Goal: Task Accomplishment & Management: Use online tool/utility

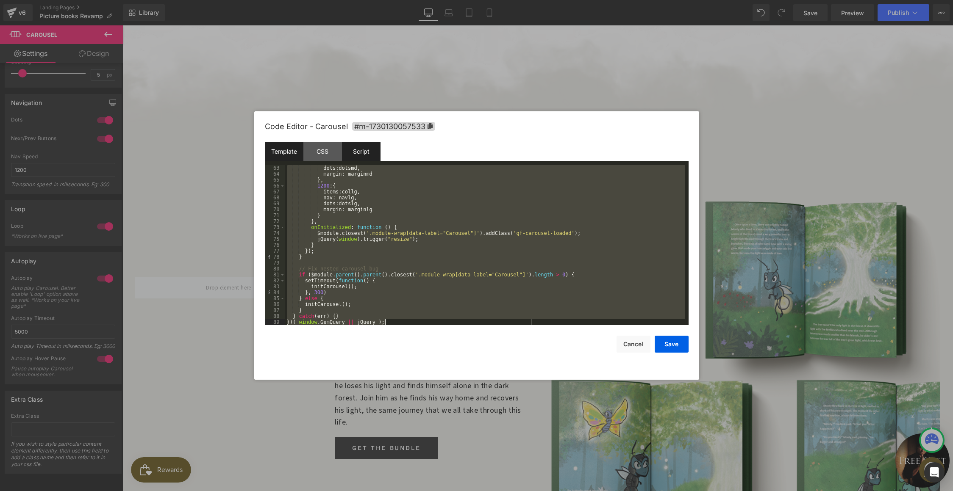
click at [283, 157] on div "Template" at bounding box center [284, 151] width 39 height 19
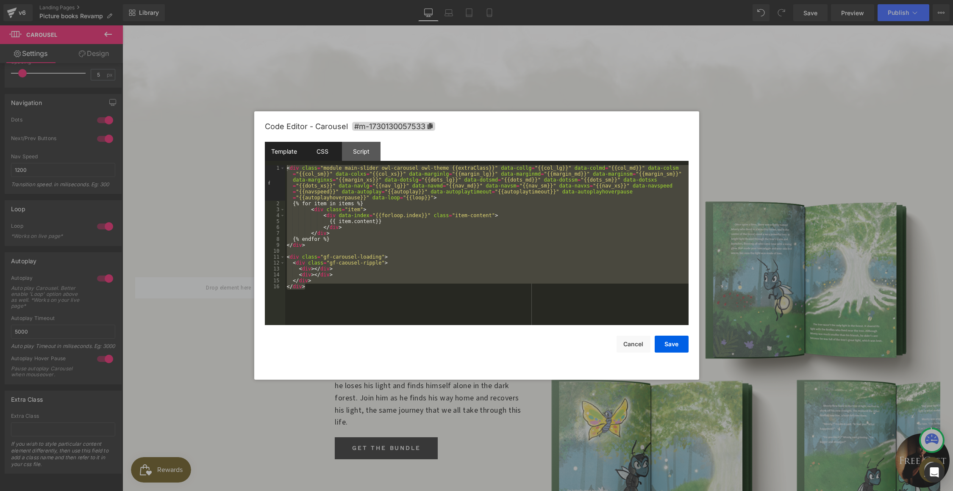
click at [322, 153] on div "CSS" at bounding box center [322, 151] width 39 height 19
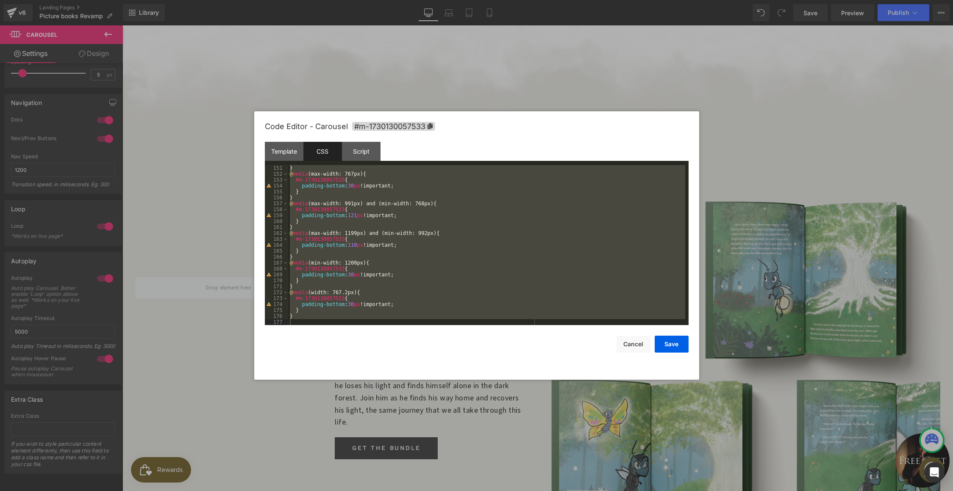
click at [318, 317] on div "} @ media (max-width: 767px) { #m-1730130057533 { padding-bottom : 30 px !impor…" at bounding box center [486, 251] width 397 height 172
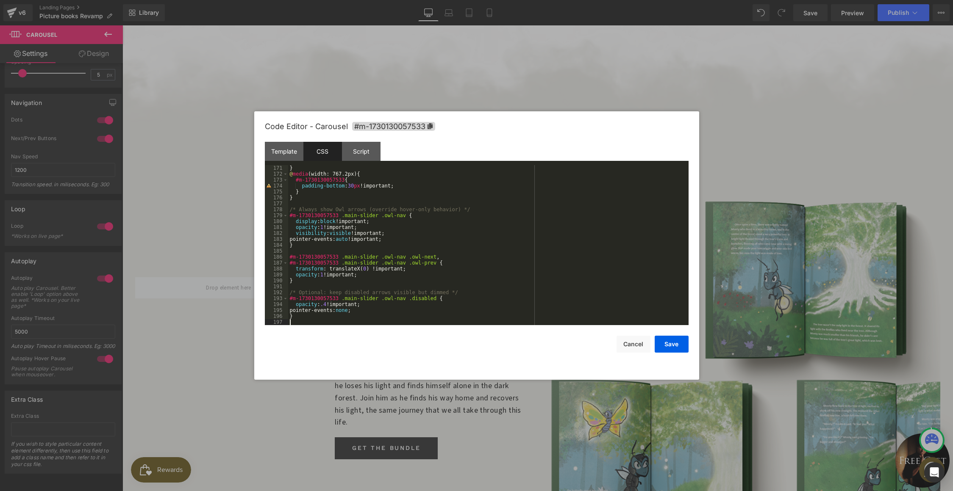
scroll to position [1008, 0]
click at [286, 156] on div "Template" at bounding box center [284, 151] width 39 height 19
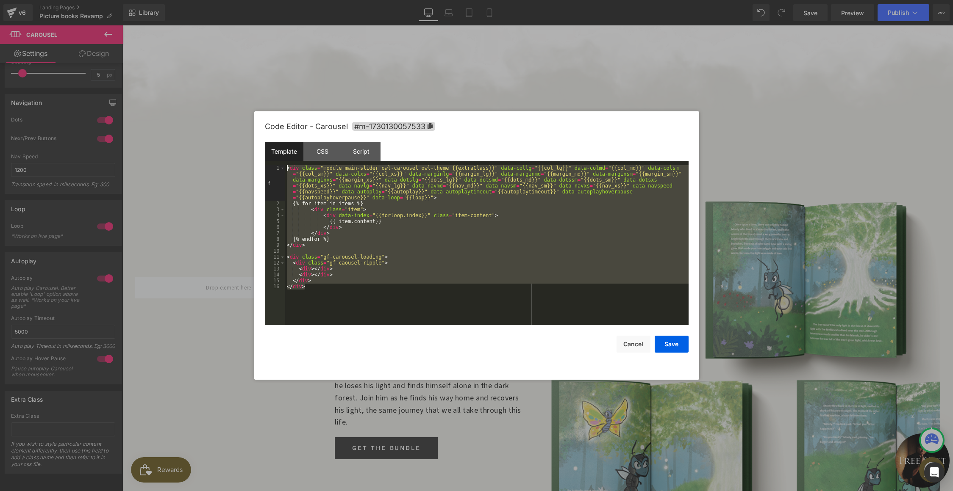
click at [398, 236] on div "< div class = "module main-slider owl-carousel owl-theme {{extraClass}}" data-c…" at bounding box center [486, 266] width 403 height 202
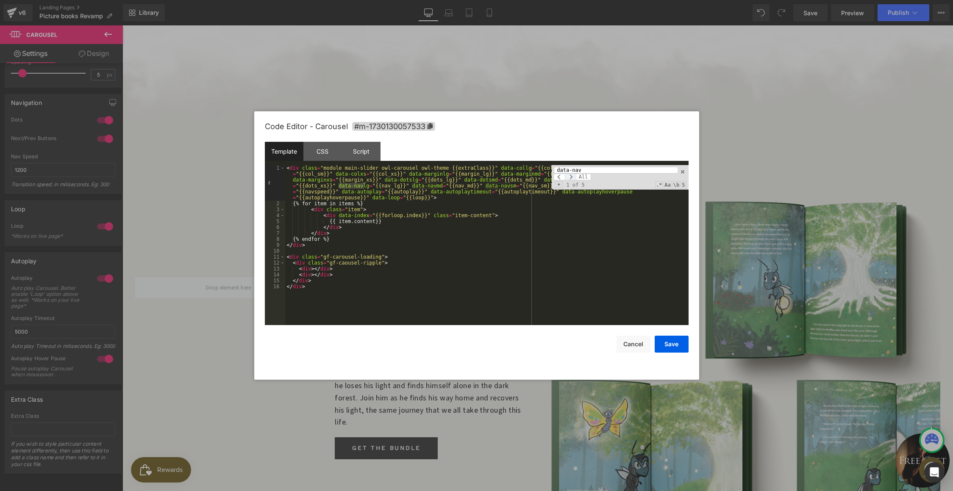
type input "data-nav"
click at [571, 178] on span at bounding box center [570, 177] width 11 height 7
click at [557, 179] on span at bounding box center [559, 177] width 11 height 7
drag, startPoint x: 406, startPoint y: 186, endPoint x: 377, endPoint y: 189, distance: 29.7
click at [377, 189] on div "< div class = "module main-slider owl-carousel owl-theme {{extraClass}}" data-c…" at bounding box center [486, 266] width 403 height 202
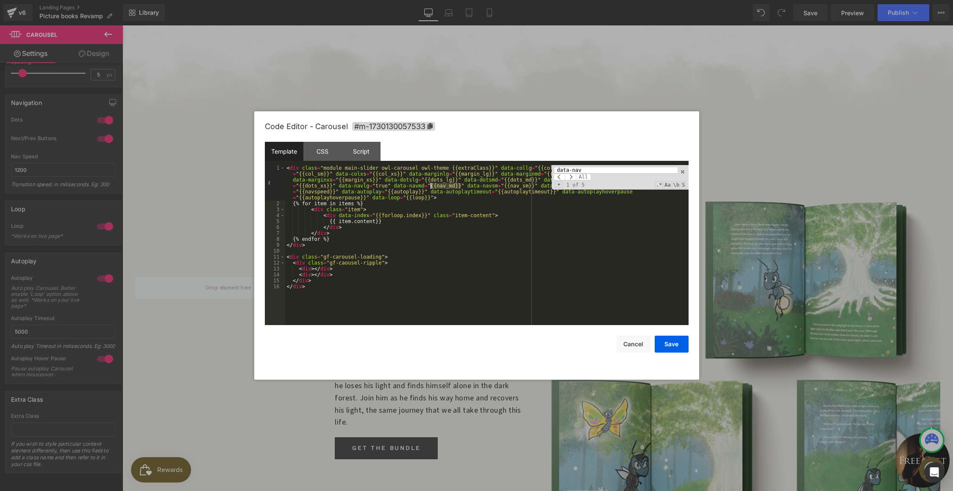
drag, startPoint x: 460, startPoint y: 187, endPoint x: 431, endPoint y: 185, distance: 28.5
click at [431, 185] on div "< div class = "module main-slider owl-carousel owl-theme {{extraClass}}" data-c…" at bounding box center [486, 266] width 403 height 202
drag, startPoint x: 517, startPoint y: 186, endPoint x: 486, endPoint y: 187, distance: 30.5
click at [486, 187] on div "< div class = "module main-slider owl-carousel owl-theme {{extraClass}}" data-c…" at bounding box center [486, 266] width 403 height 202
click at [570, 175] on span at bounding box center [570, 177] width 11 height 7
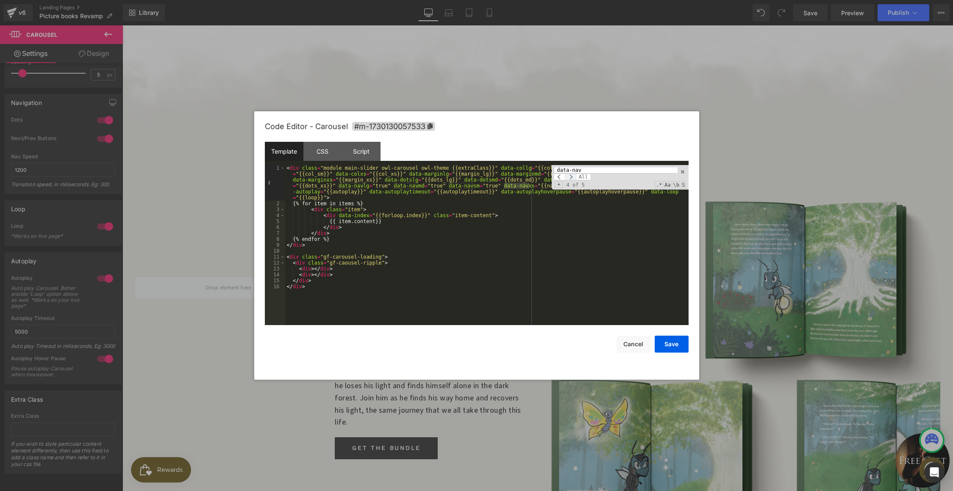
click at [570, 175] on span at bounding box center [570, 177] width 11 height 7
click at [682, 171] on span at bounding box center [682, 172] width 6 height 6
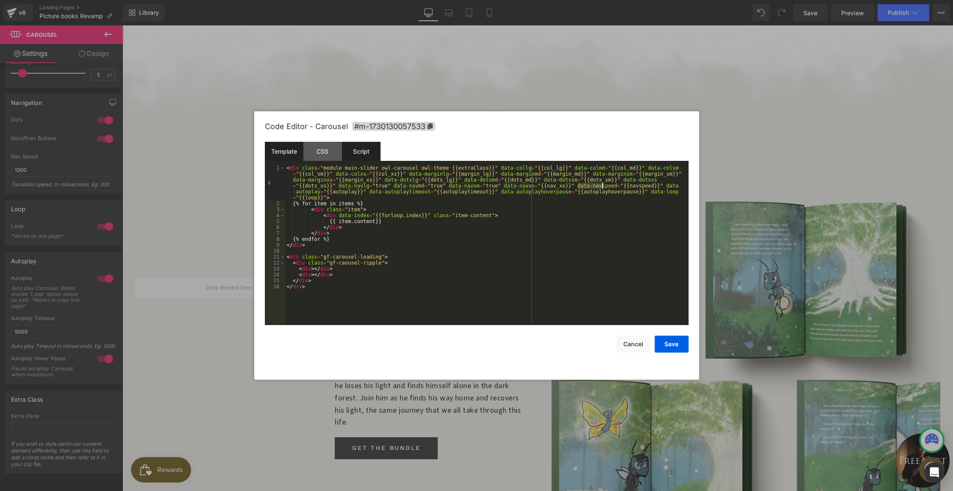
click at [365, 149] on div "Script" at bounding box center [361, 151] width 39 height 19
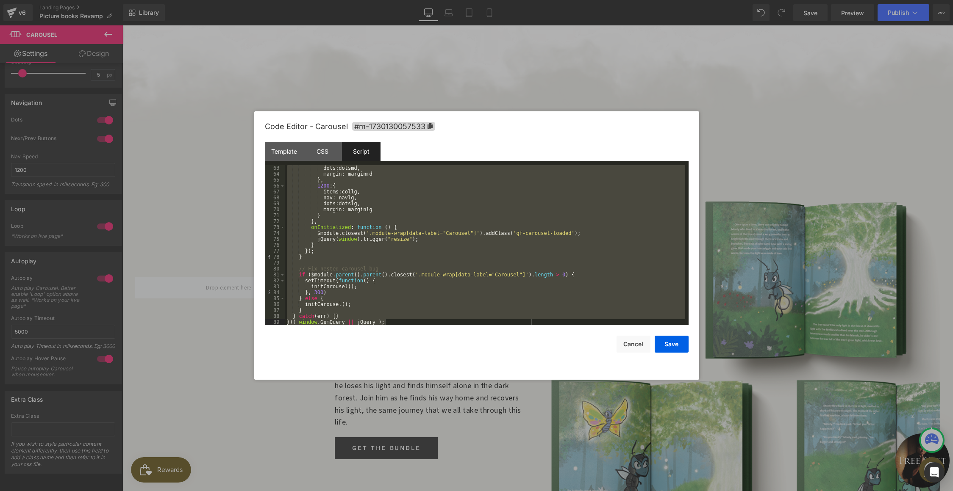
click at [394, 323] on div "dots : dotsmd , margin : marginmd } , 1200 : { items : collg , nav : navlg , do…" at bounding box center [485, 251] width 400 height 172
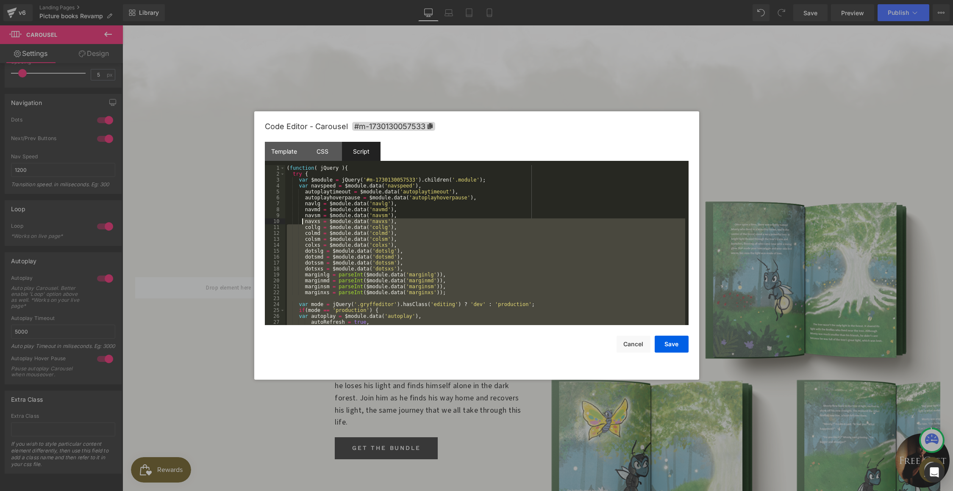
scroll to position [0, 0]
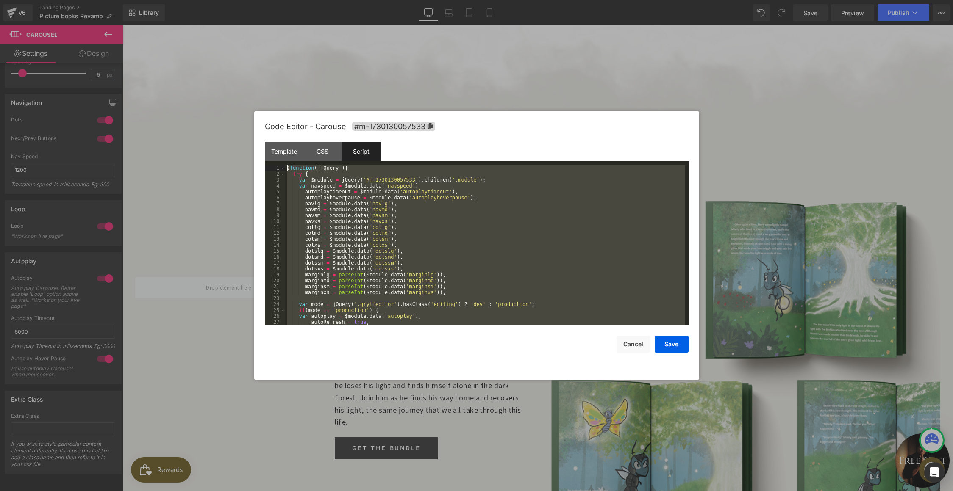
drag, startPoint x: 392, startPoint y: 322, endPoint x: 276, endPoint y: 167, distance: 194.3
click at [276, 167] on pre "1 2 3 4 5 6 7 8 9 10 11 12 13 14 15 16 17 18 19 20 21 22 23 24 25 26 27 28 ( fu…" at bounding box center [477, 245] width 424 height 160
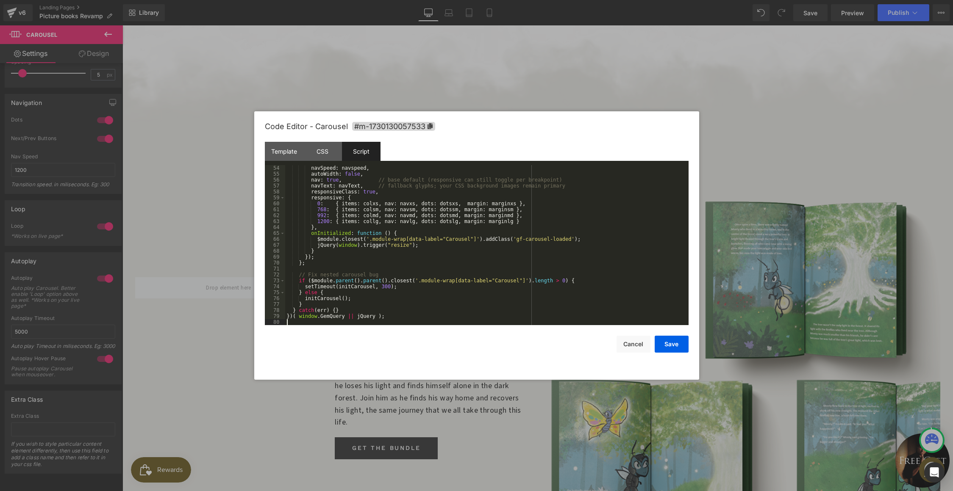
scroll to position [314, 0]
click at [682, 340] on button "Save" at bounding box center [671, 344] width 34 height 17
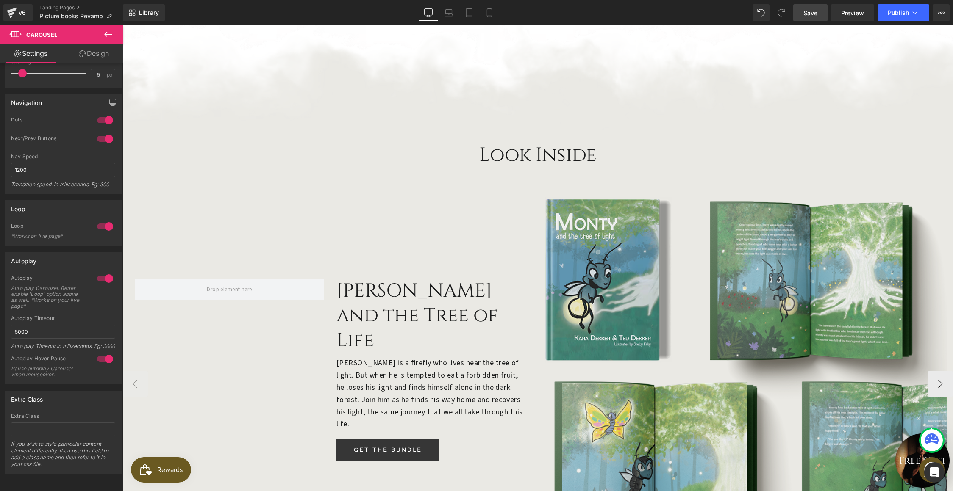
click at [812, 14] on span "Save" at bounding box center [810, 12] width 14 height 9
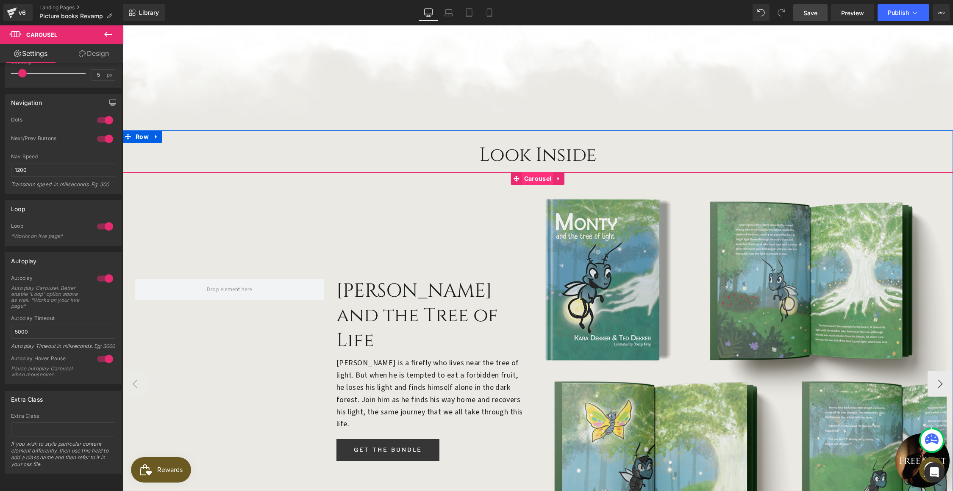
click at [531, 172] on span "Carousel" at bounding box center [537, 178] width 31 height 13
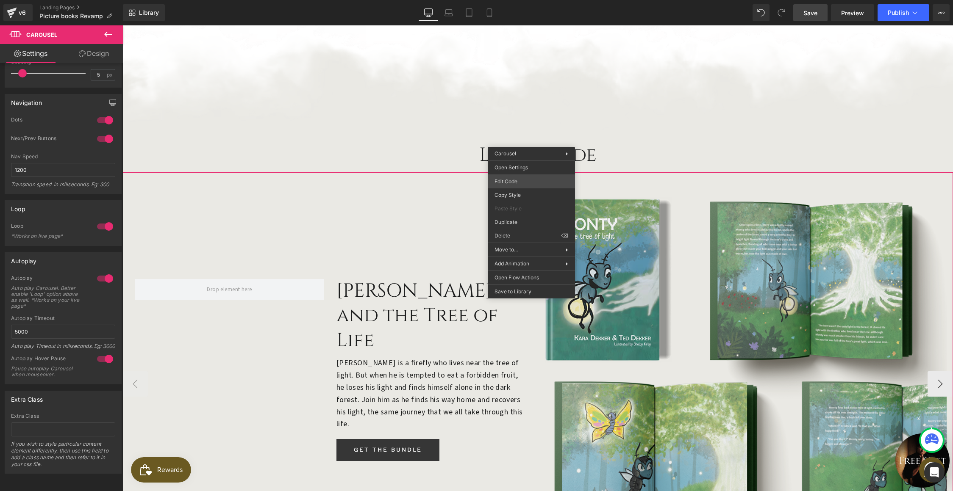
click at [512, 0] on div "Carousel You are previewing how the will restyle your page. You can not edit El…" at bounding box center [476, 0] width 953 height 0
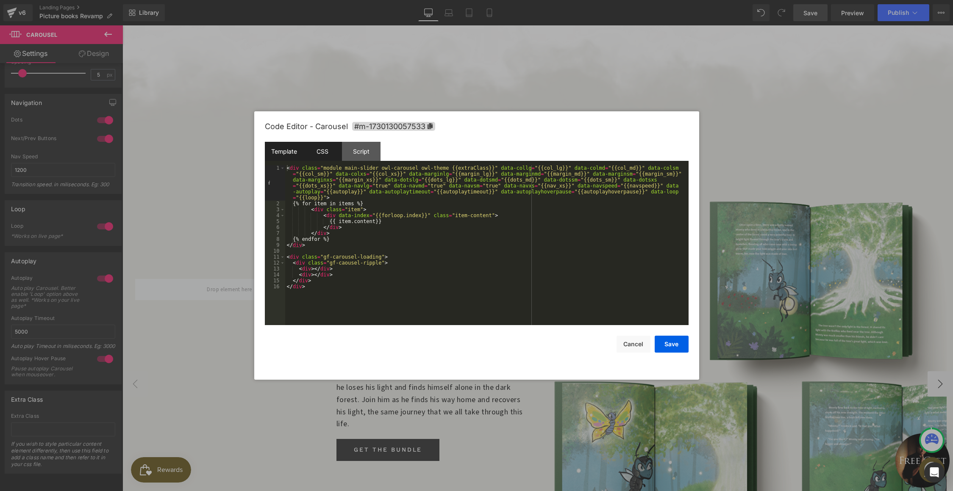
click at [322, 153] on div "CSS" at bounding box center [322, 151] width 39 height 19
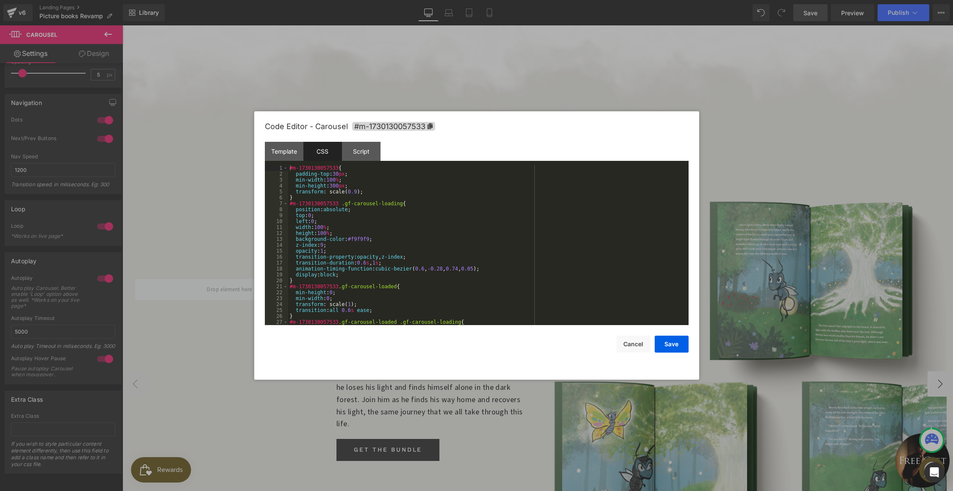
scroll to position [973, 0]
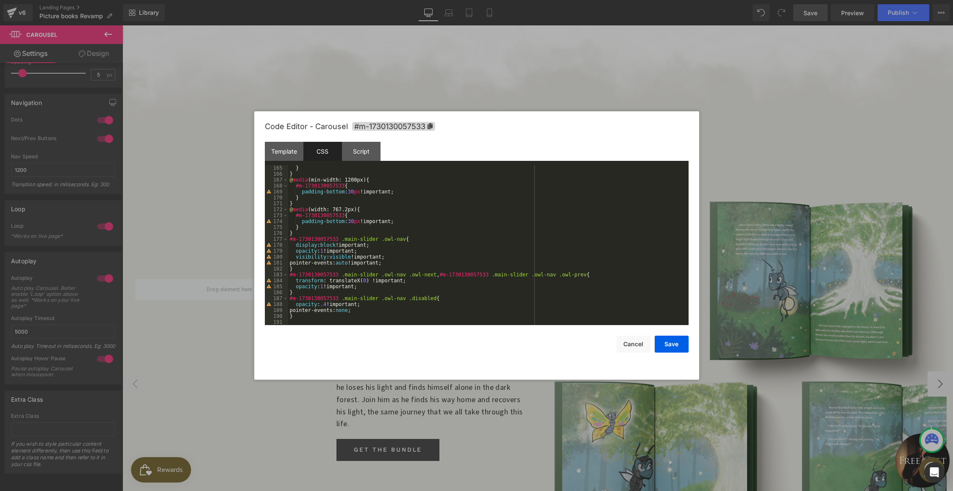
click at [330, 303] on div "} } @ media (min-width: 1200px) { #m-1730130057533 { padding-bottom : 30 px !im…" at bounding box center [486, 251] width 397 height 172
click at [668, 348] on button "Save" at bounding box center [671, 344] width 34 height 17
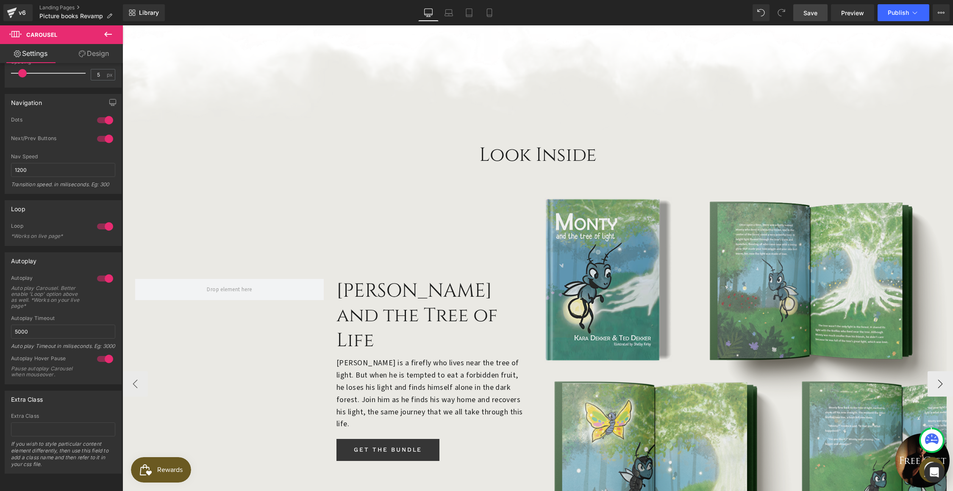
click at [815, 10] on span "Save" at bounding box center [810, 12] width 14 height 9
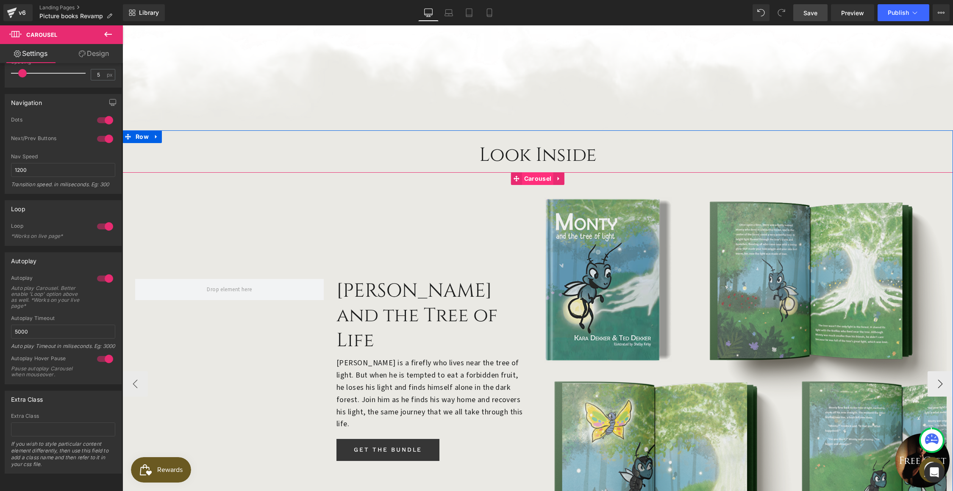
click at [530, 172] on span "Carousel" at bounding box center [537, 178] width 31 height 13
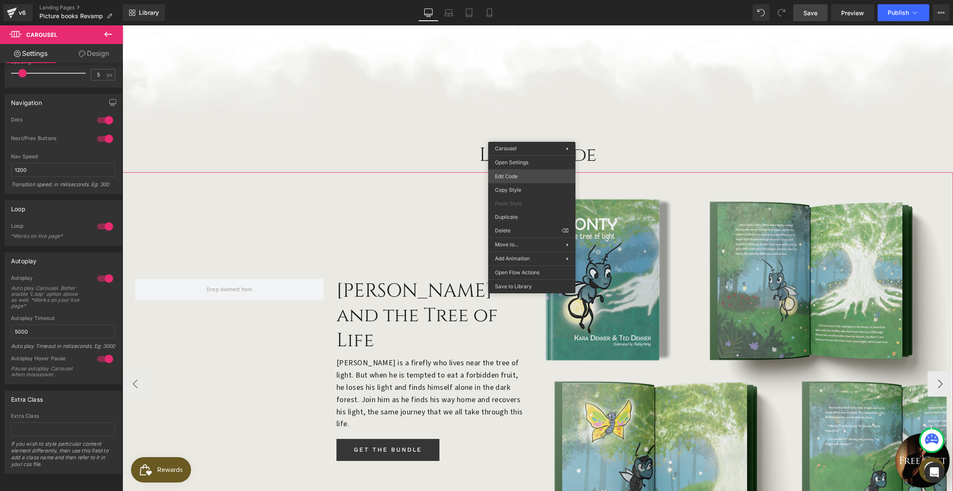
click at [516, 0] on div "Carousel You are previewing how the will restyle your page. You can not edit El…" at bounding box center [476, 0] width 953 height 0
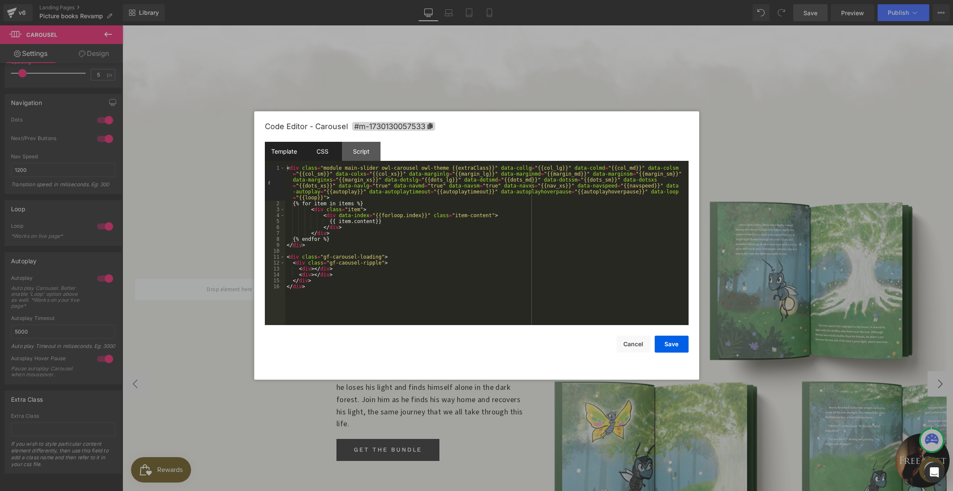
click at [319, 147] on div "CSS" at bounding box center [322, 151] width 39 height 19
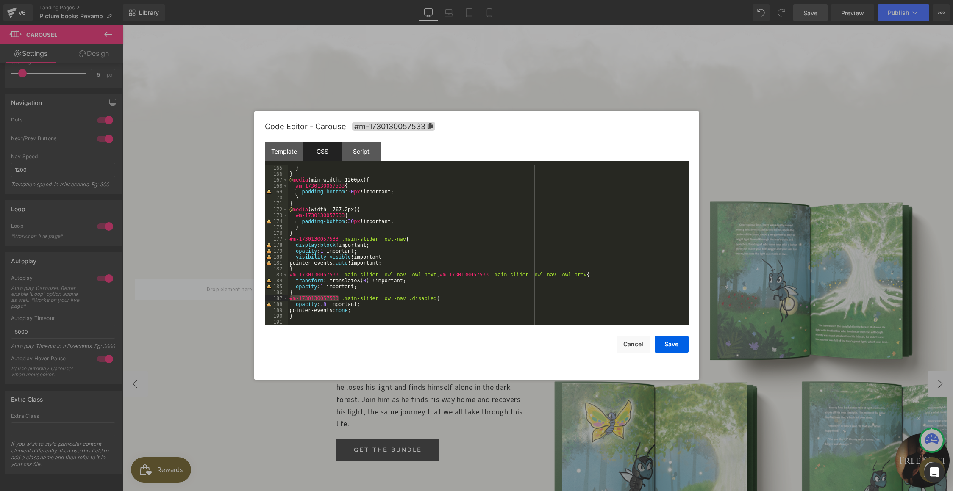
drag, startPoint x: 339, startPoint y: 297, endPoint x: 288, endPoint y: 297, distance: 51.3
click at [288, 297] on div "} } @ media (min-width: 1200px) { #m-1730130057533 { padding-bottom : 30 px !im…" at bounding box center [486, 251] width 397 height 172
drag, startPoint x: 437, startPoint y: 298, endPoint x: 382, endPoint y: 298, distance: 55.1
click at [382, 298] on div "} } @ media (min-width: 1200px) { #m-1730130057533 { padding-bottom : 30 px !im…" at bounding box center [486, 251] width 397 height 172
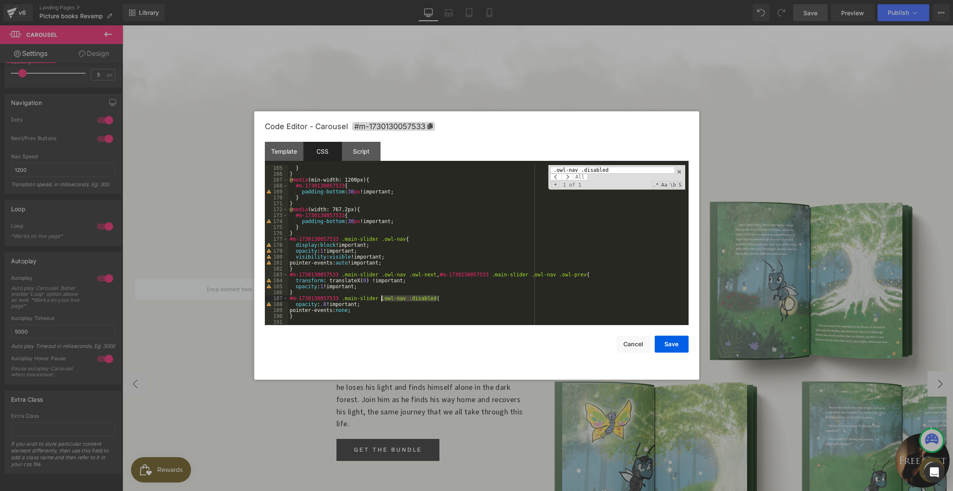
click at [384, 298] on div "} } @ media (min-width: 1200px) { #m-1730130057533 { padding-bottom : 30 px !im…" at bounding box center [486, 251] width 397 height 172
drag, startPoint x: 379, startPoint y: 298, endPoint x: 343, endPoint y: 301, distance: 36.5
click at [343, 301] on div "} } @ media (min-width: 1200px) { #m-1730130057533 { padding-bottom : 30 px !im…" at bounding box center [486, 251] width 397 height 172
type input ".main-slider"
click at [559, 176] on span at bounding box center [555, 177] width 11 height 7
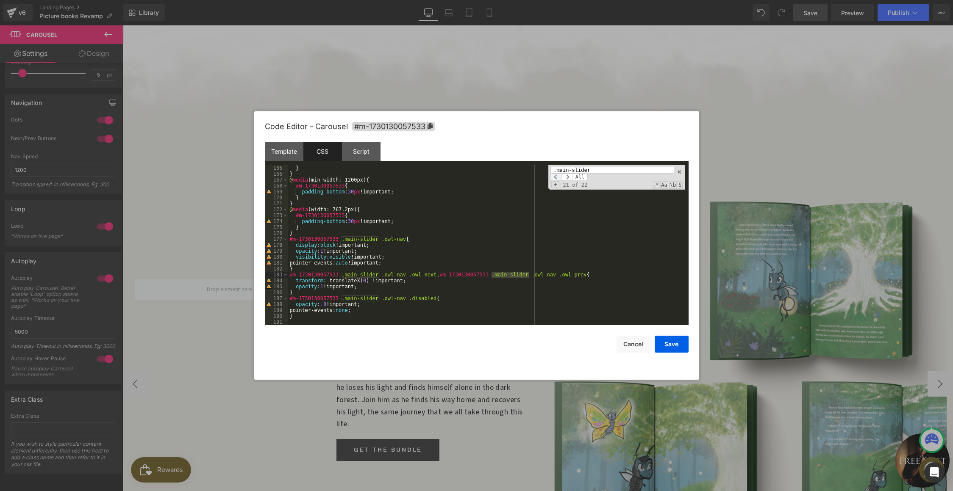
click at [558, 176] on span at bounding box center [555, 177] width 11 height 7
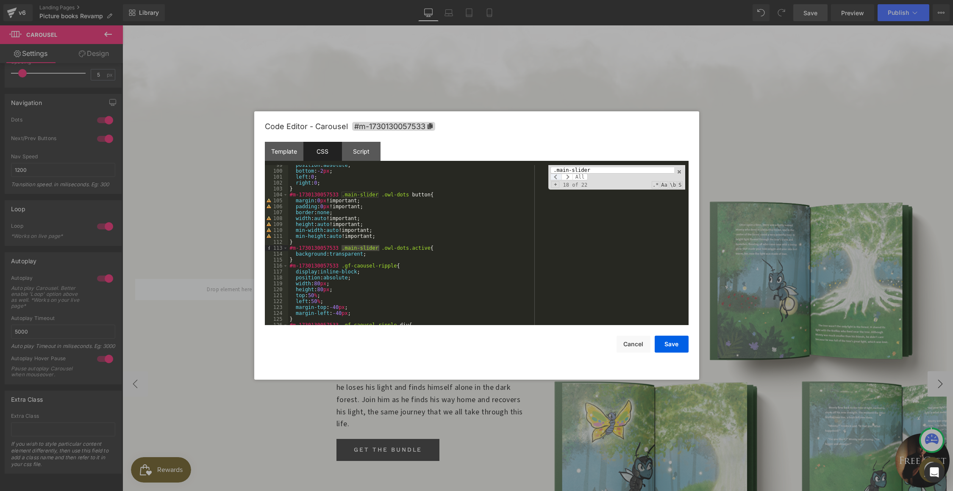
click at [556, 177] on span at bounding box center [555, 177] width 11 height 7
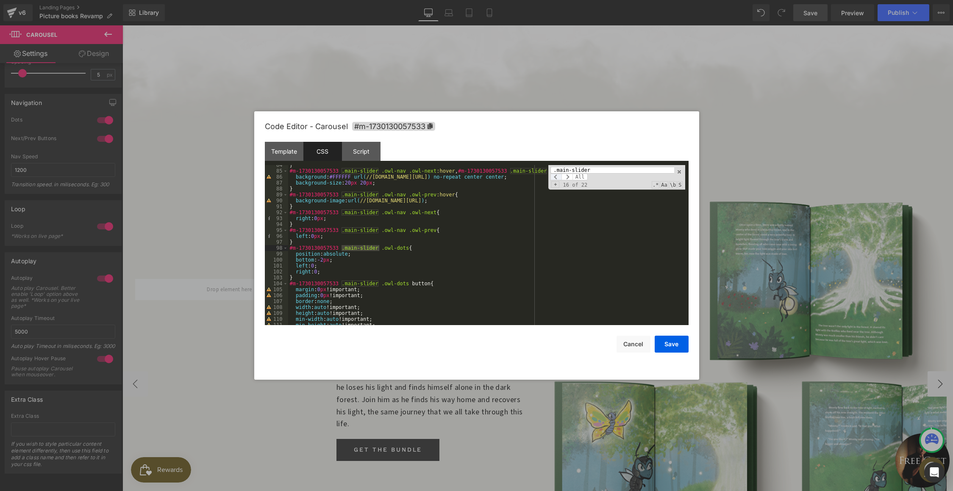
scroll to position [495, 0]
click at [556, 177] on span at bounding box center [555, 177] width 11 height 7
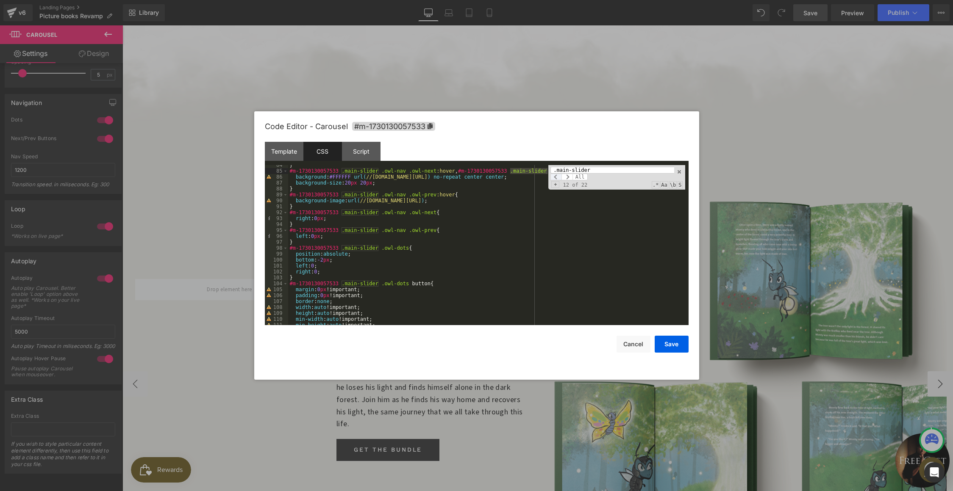
click at [556, 177] on span at bounding box center [555, 177] width 11 height 7
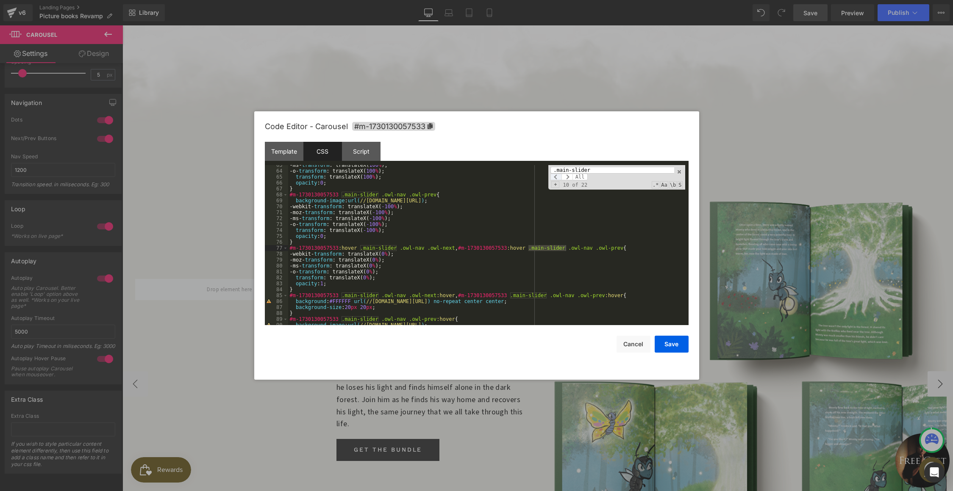
scroll to position [371, 0]
click at [556, 177] on span at bounding box center [555, 177] width 11 height 7
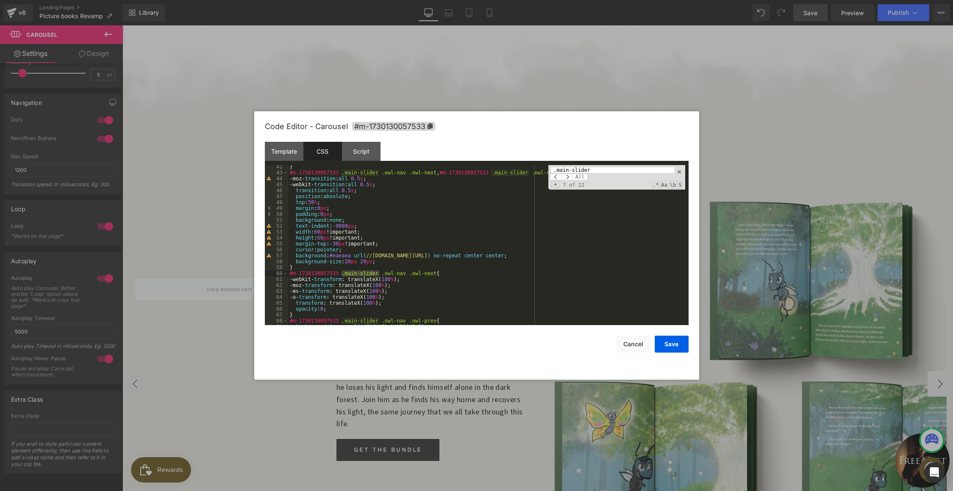
scroll to position [244, 0]
drag, startPoint x: 354, startPoint y: 257, endPoint x: 336, endPoint y: 255, distance: 17.4
click at [336, 255] on div "} #m-1730130057533 .main-slider .owl-nav .owl-next , #m-1730130057533 .main-sli…" at bounding box center [486, 250] width 397 height 172
click at [668, 342] on button "Save" at bounding box center [671, 344] width 34 height 17
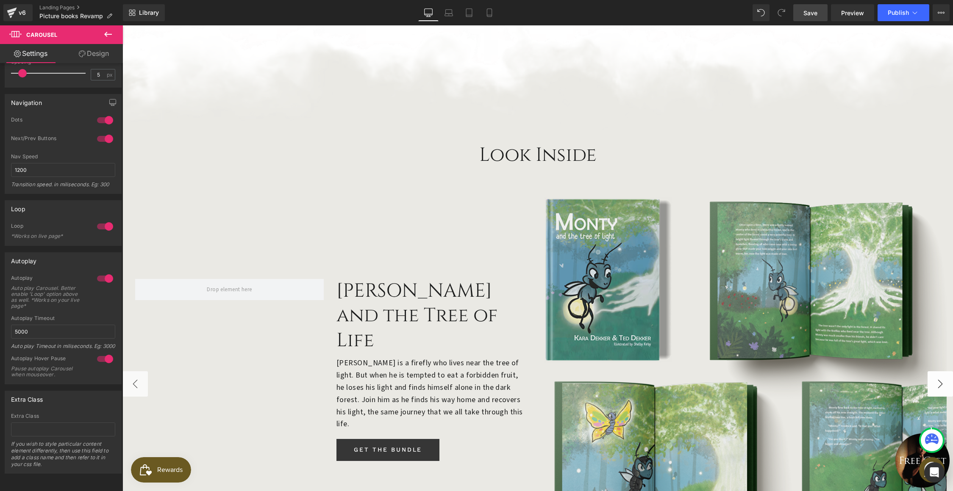
click at [813, 13] on span "Save" at bounding box center [810, 12] width 14 height 9
